Goal: Find specific page/section: Find specific page/section

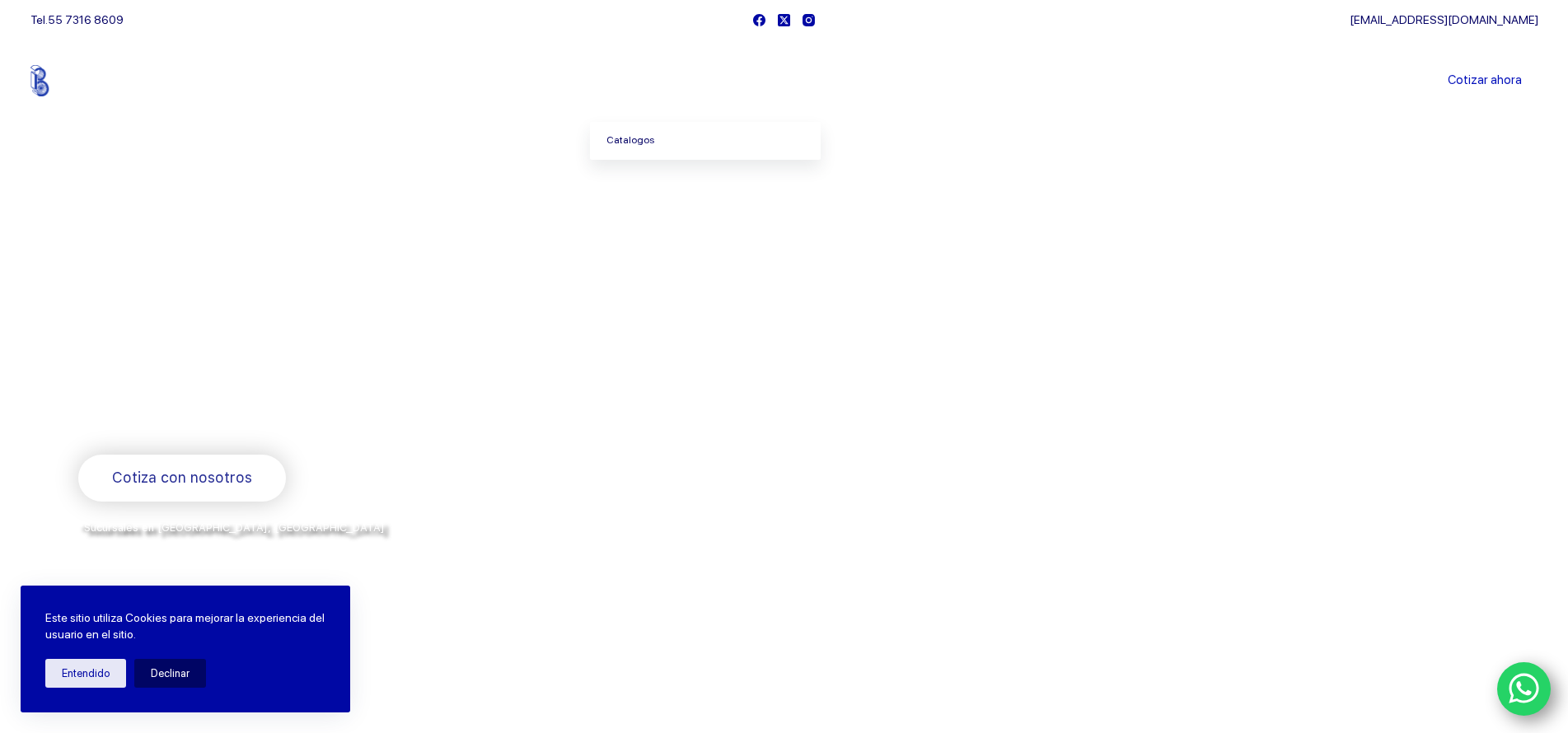
click at [631, 140] on link "Catalogos" at bounding box center [705, 141] width 230 height 37
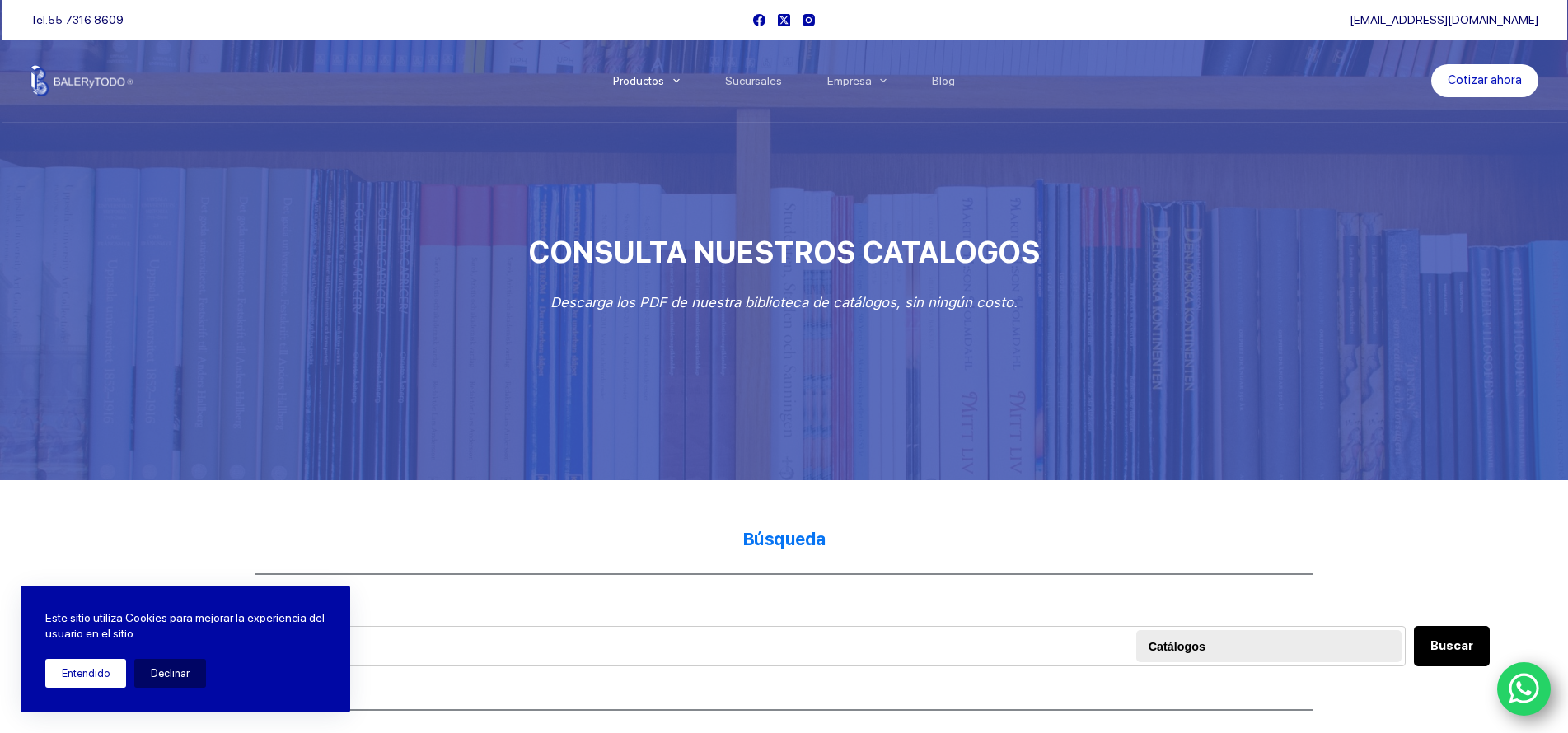
click at [74, 679] on button "Entendido" at bounding box center [86, 673] width 81 height 29
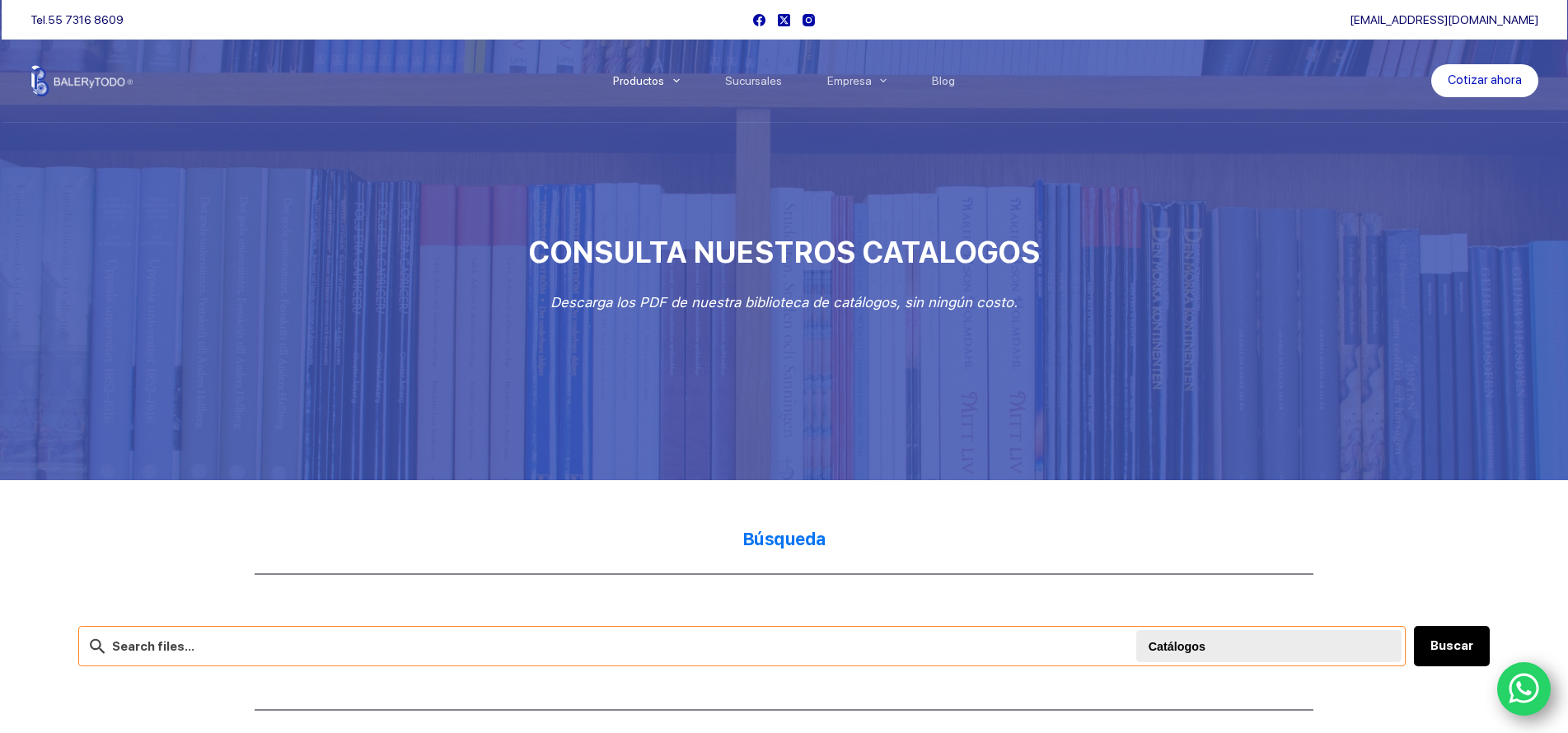
click at [260, 652] on input "text" at bounding box center [742, 645] width 1327 height 40
click at [1450, 643] on button "Buscar" at bounding box center [1451, 645] width 76 height 40
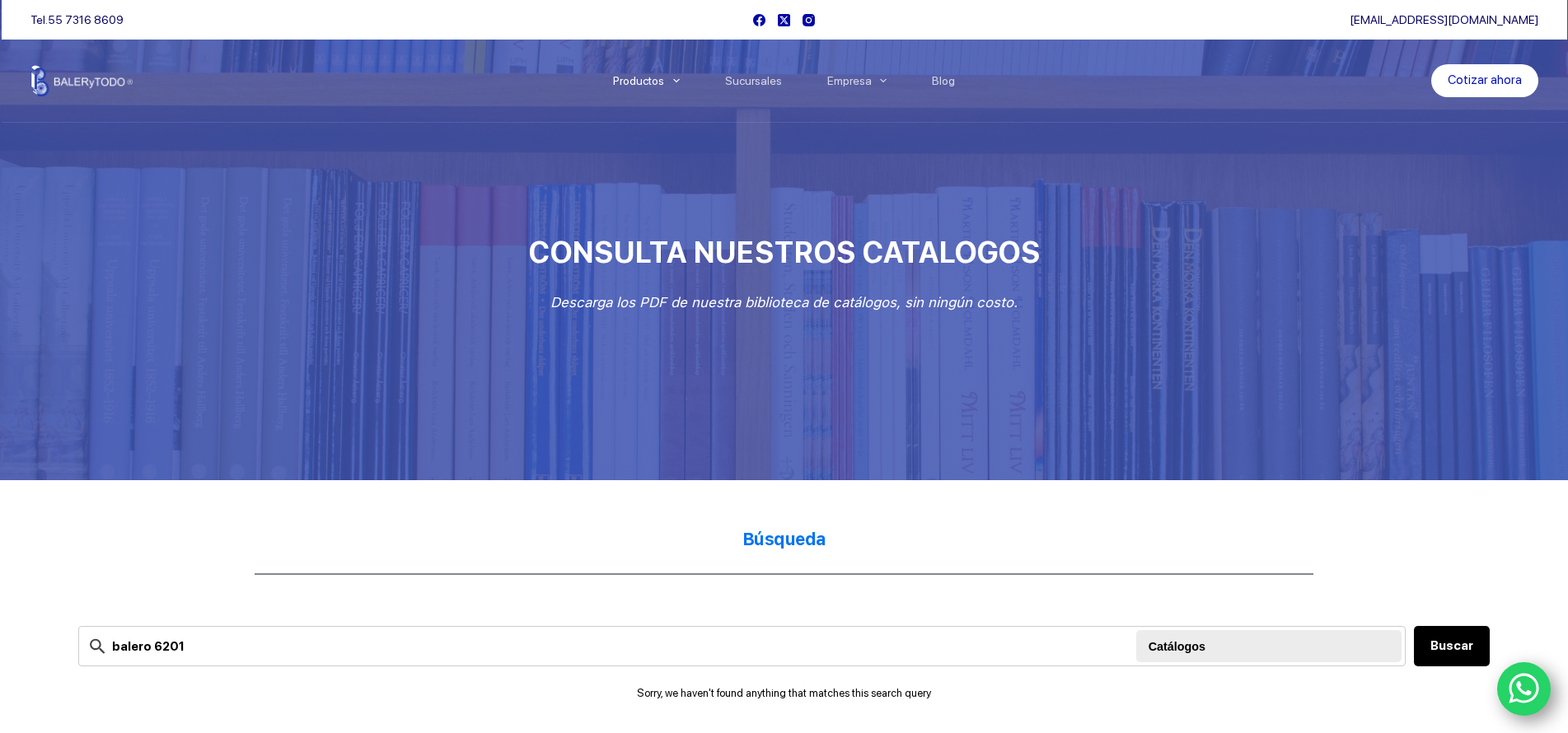
click at [1174, 643] on div at bounding box center [1271, 645] width 245 height 32
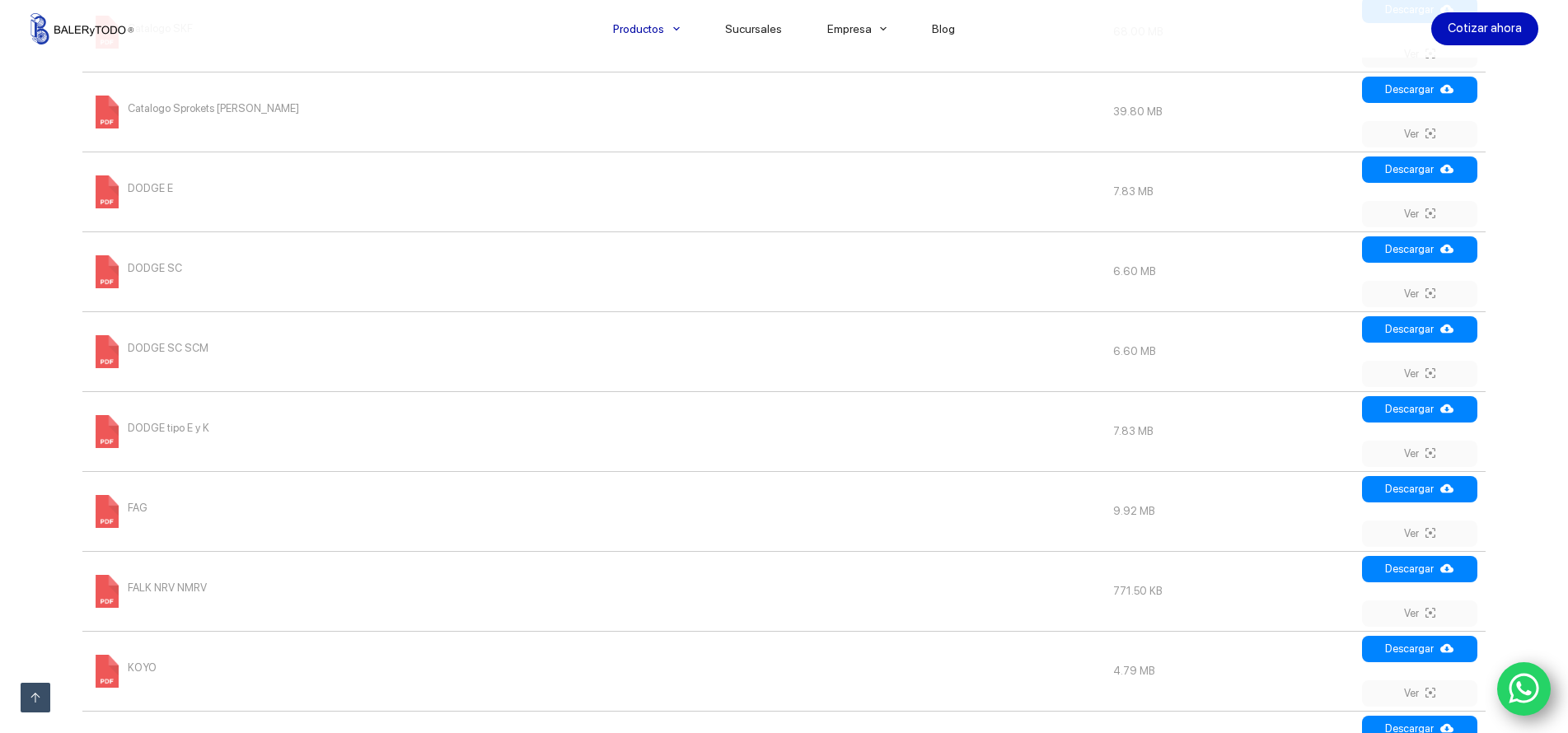
scroll to position [988, 0]
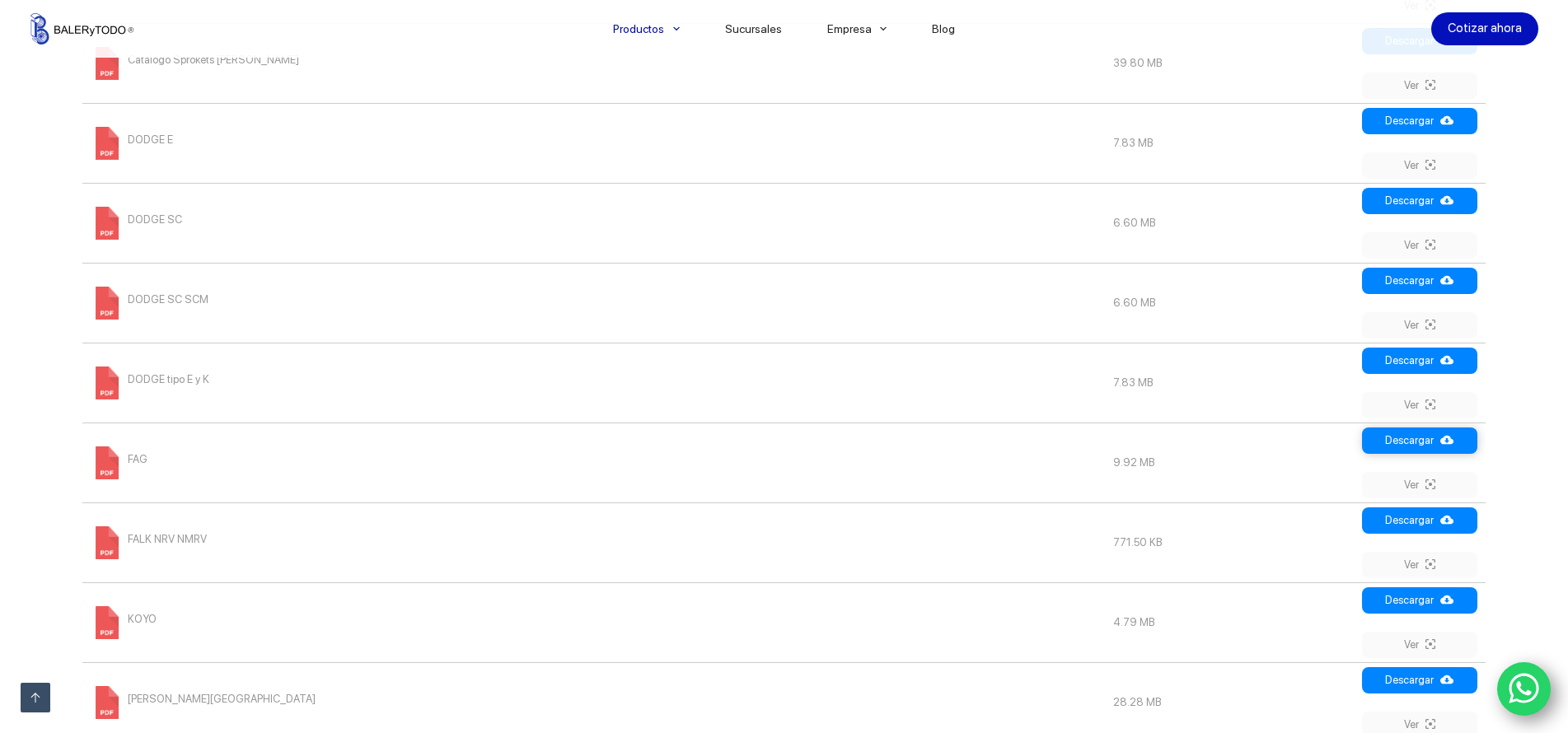
click at [1423, 437] on link "Descargar" at bounding box center [1418, 440] width 115 height 27
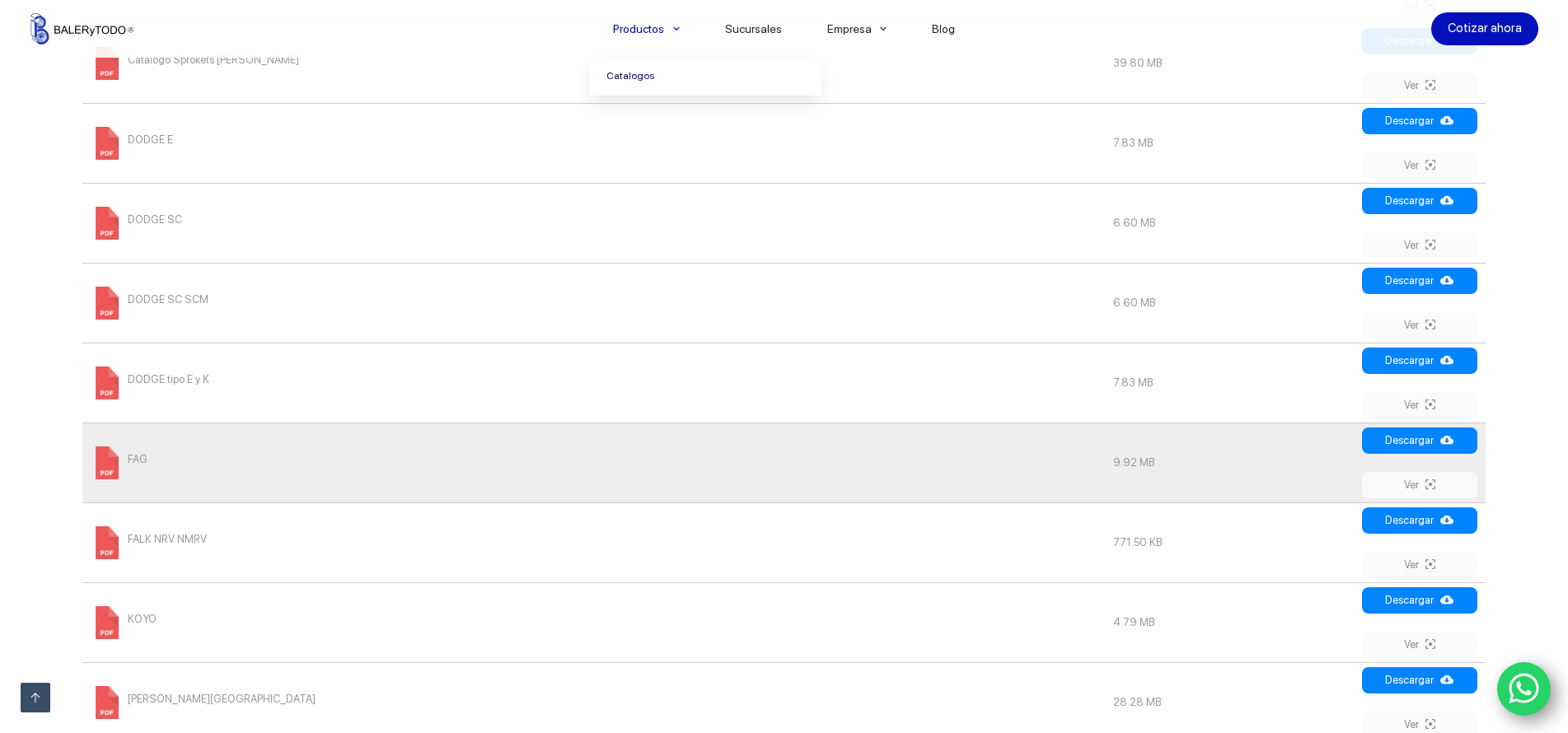
click at [702, 54] on li "Productos [GEOGRAPHIC_DATA]" at bounding box center [646, 29] width 112 height 58
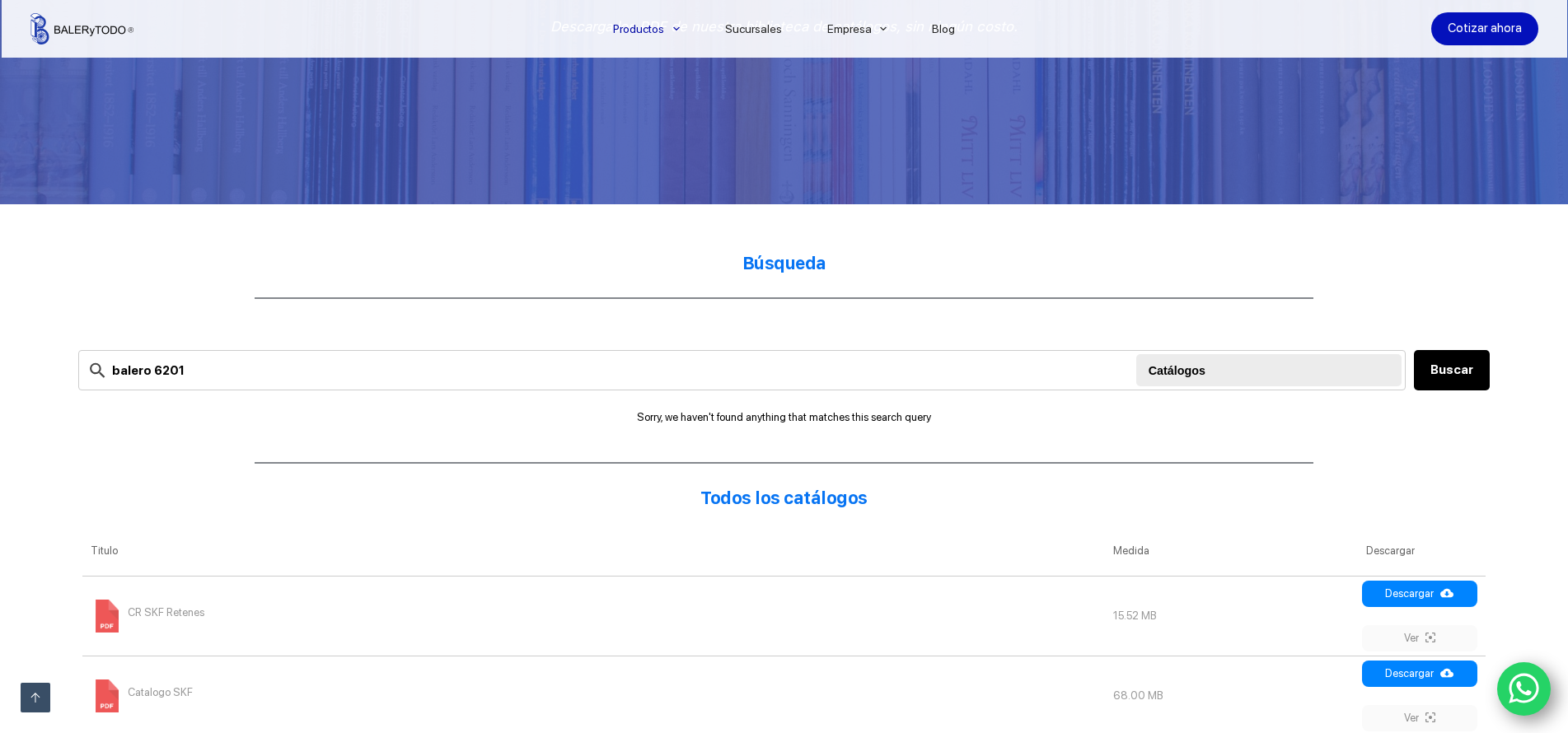
scroll to position [247, 0]
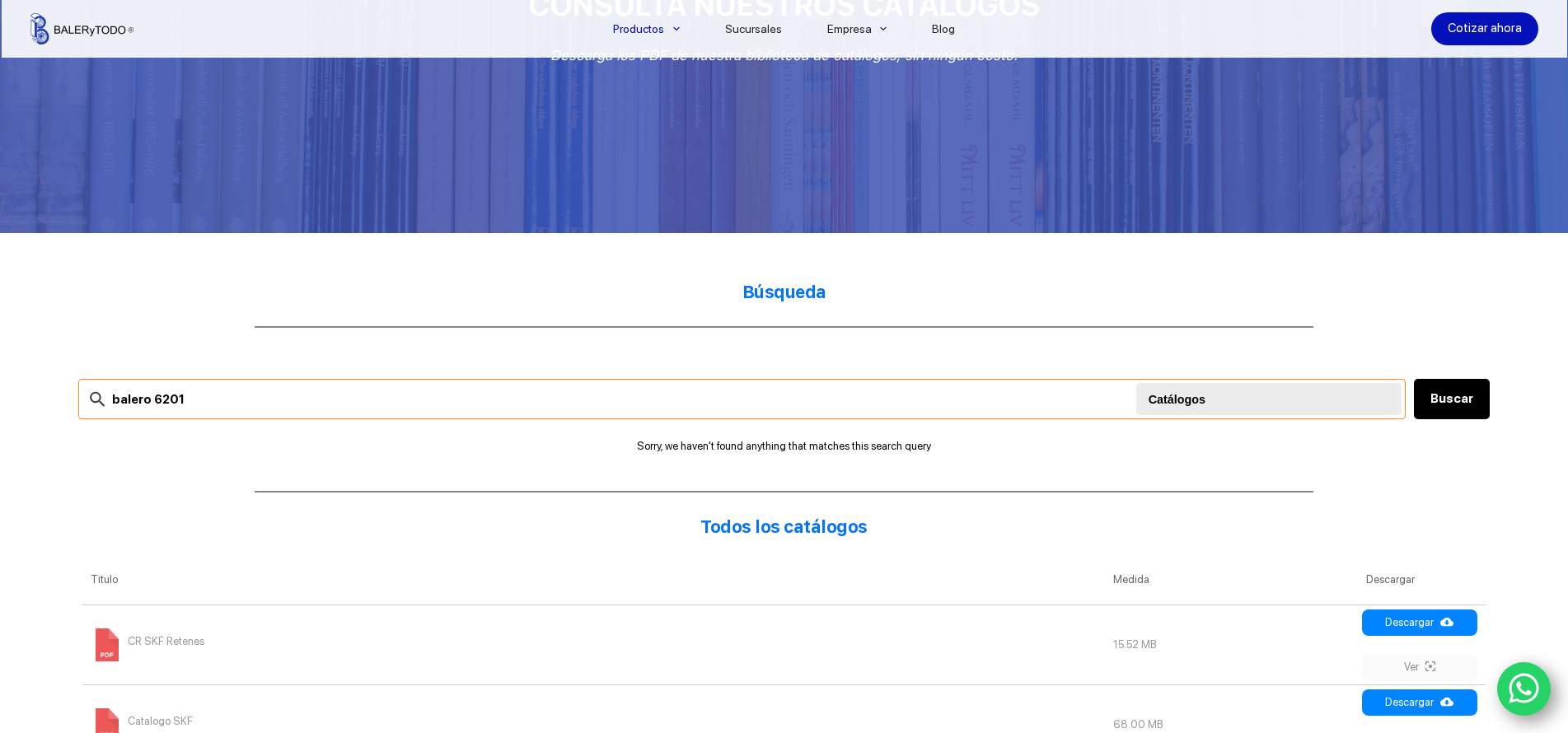
drag, startPoint x: 142, startPoint y: 399, endPoint x: 98, endPoint y: 407, distance: 44.7
click at [98, 407] on div "balero 6201 Buscar Catálogos" at bounding box center [742, 398] width 1327 height 40
click at [140, 399] on input "6201" at bounding box center [742, 398] width 1327 height 40
type input "6201"
click at [1469, 398] on button "Buscar" at bounding box center [1451, 398] width 76 height 40
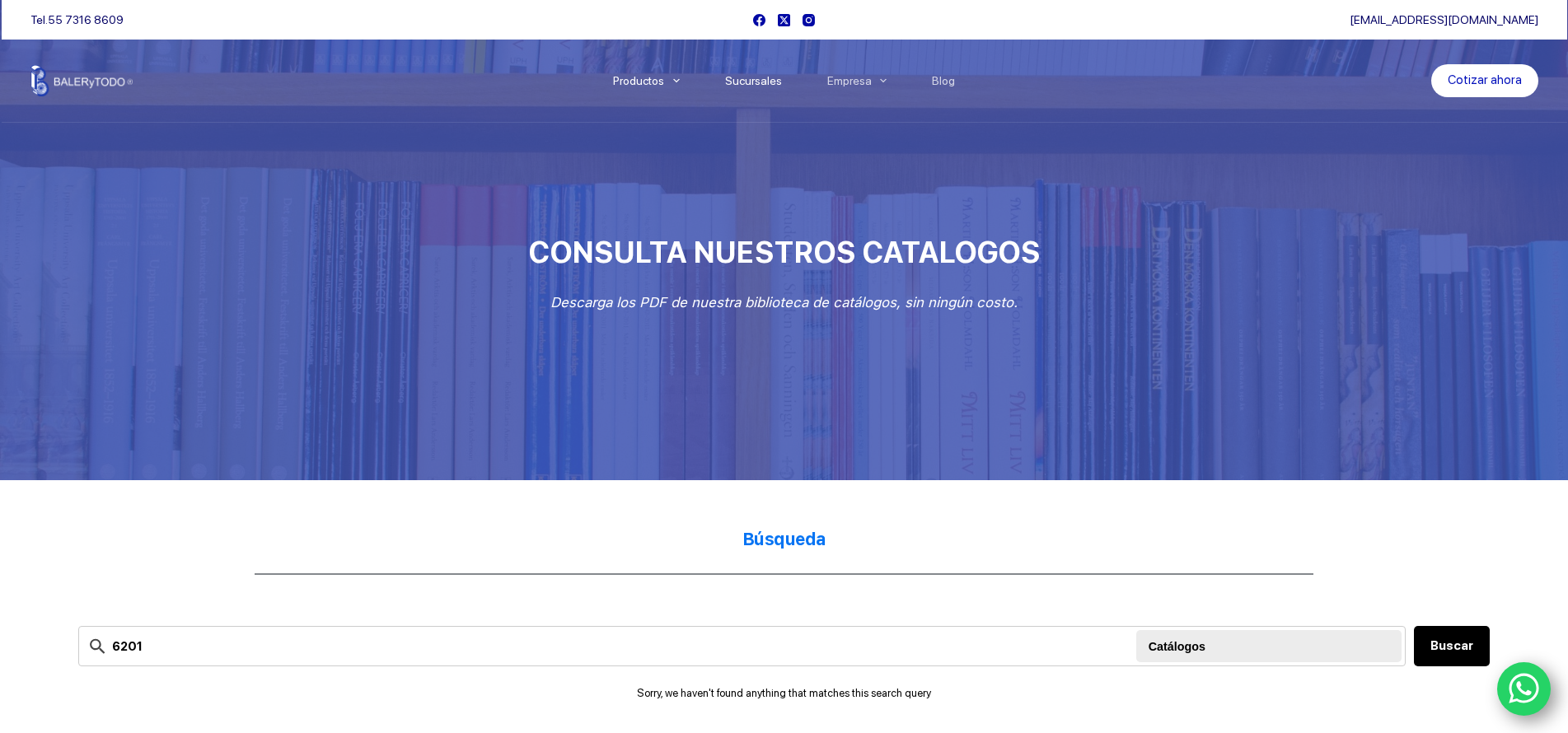
click at [768, 81] on link "Sucursales" at bounding box center [753, 81] width 102 height 0
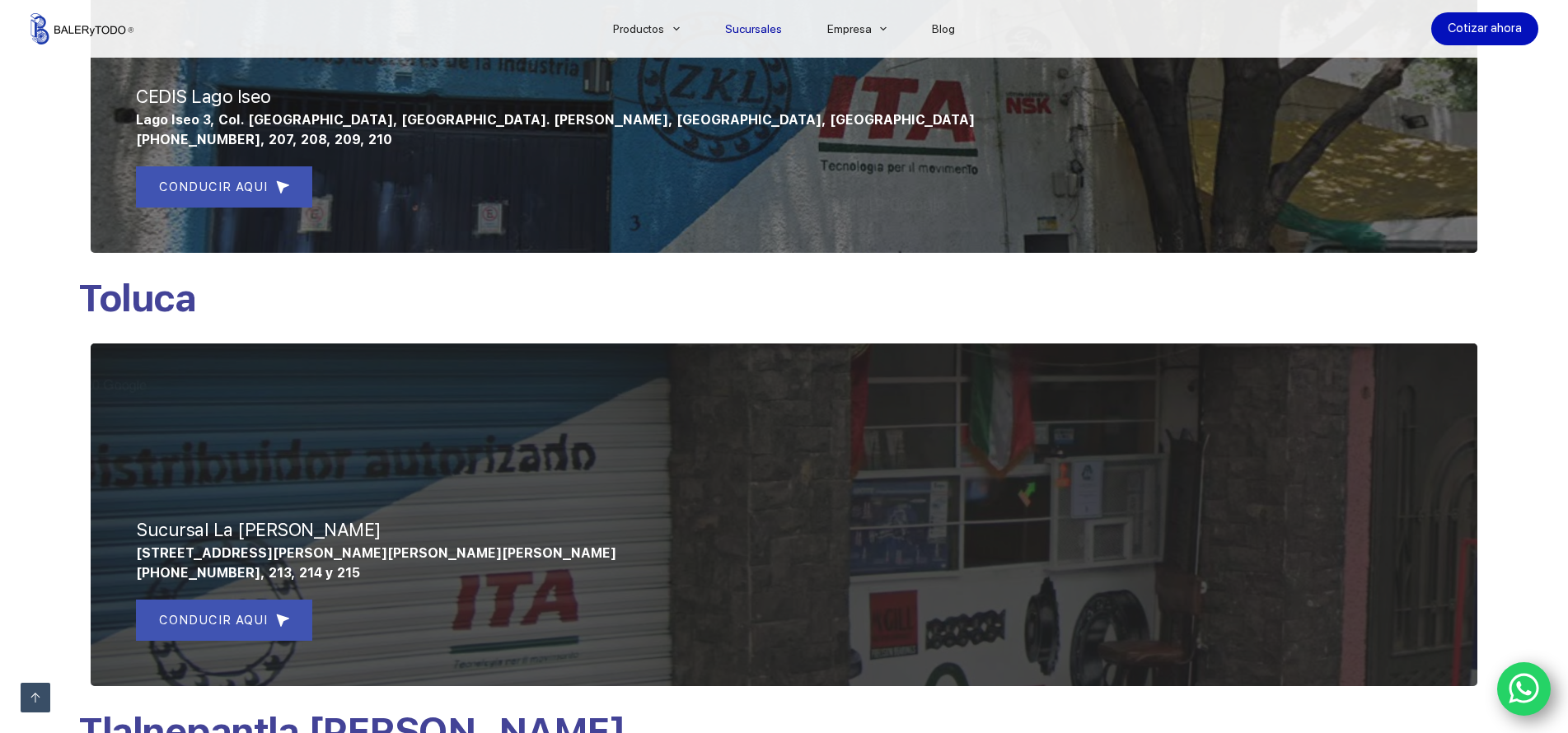
scroll to position [577, 0]
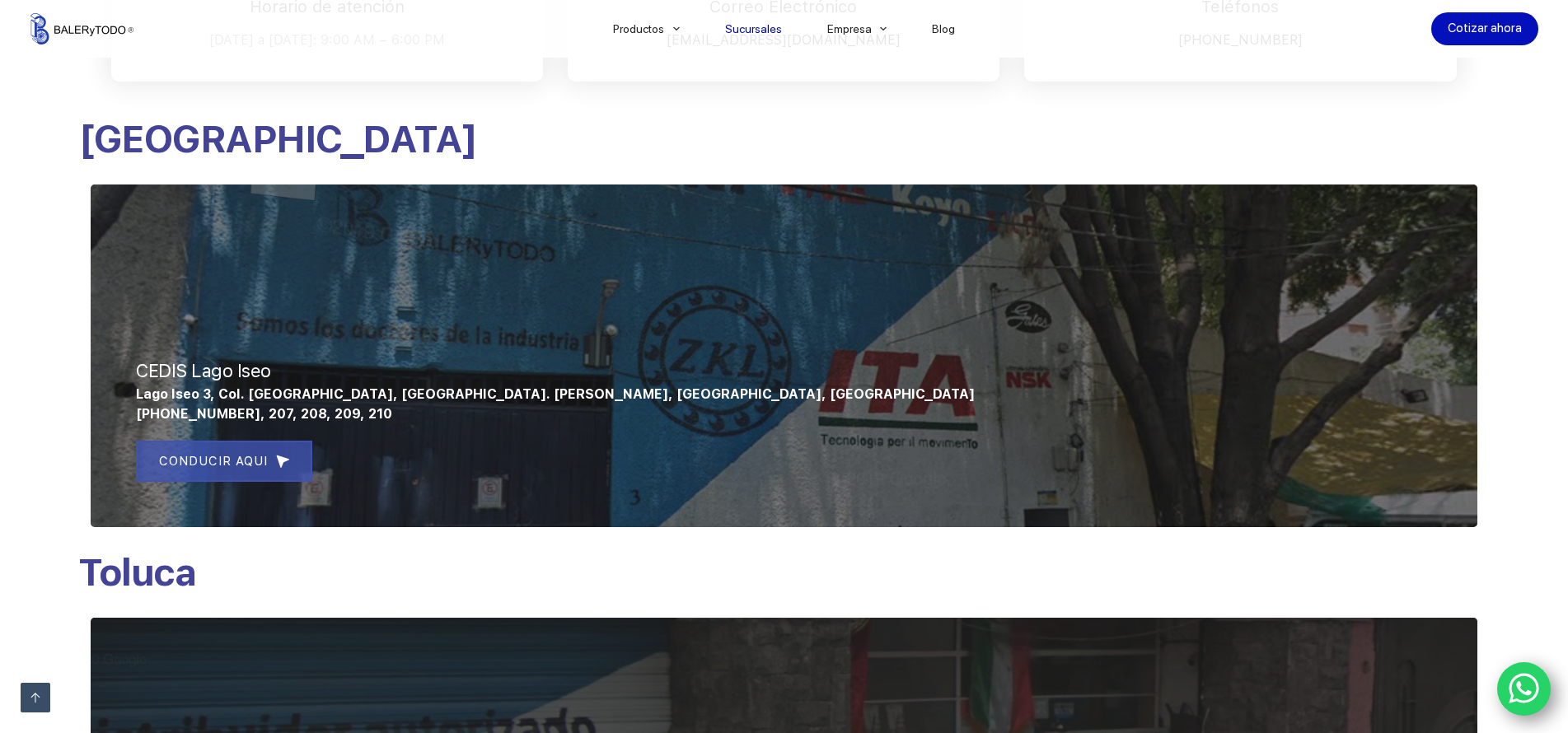
click at [227, 458] on span "CONDUCIR AQUI" at bounding box center [214, 461] width 108 height 20
